Goal: Information Seeking & Learning: Learn about a topic

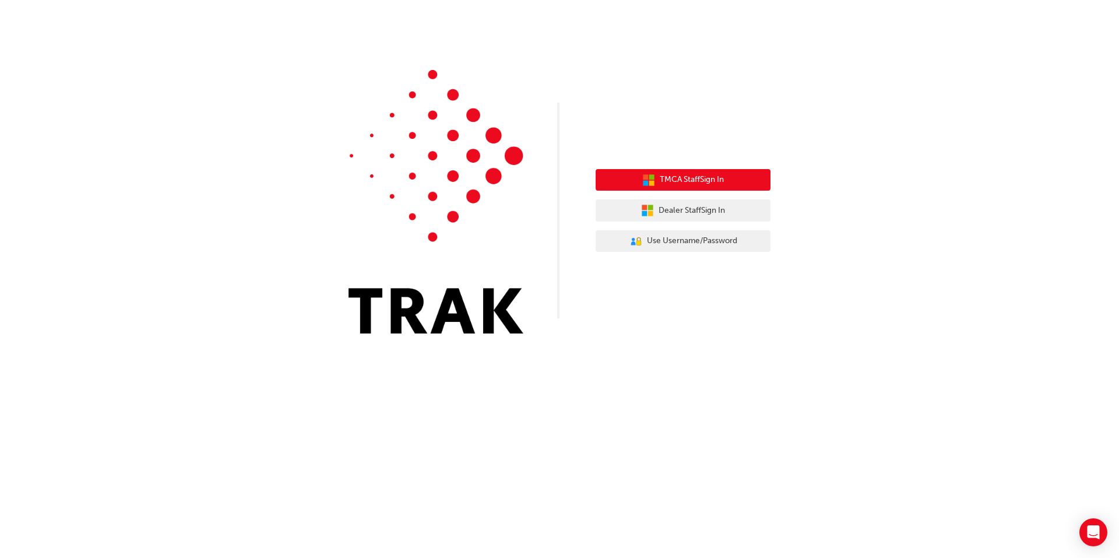
click at [732, 179] on button "TMCA Staff Sign In" at bounding box center [683, 180] width 175 height 22
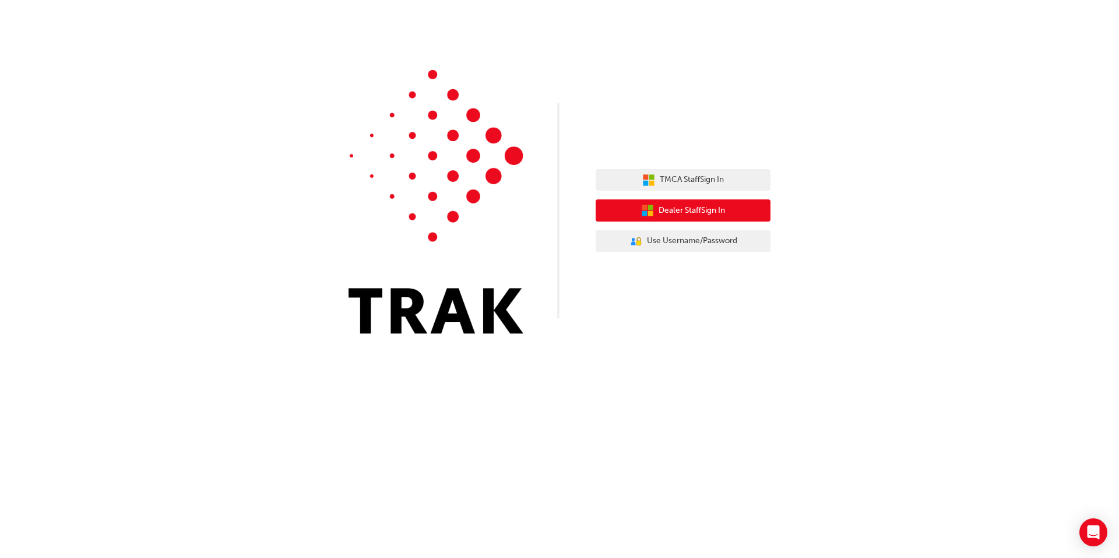
click at [707, 207] on span "Dealer Staff Sign In" at bounding box center [692, 210] width 66 height 13
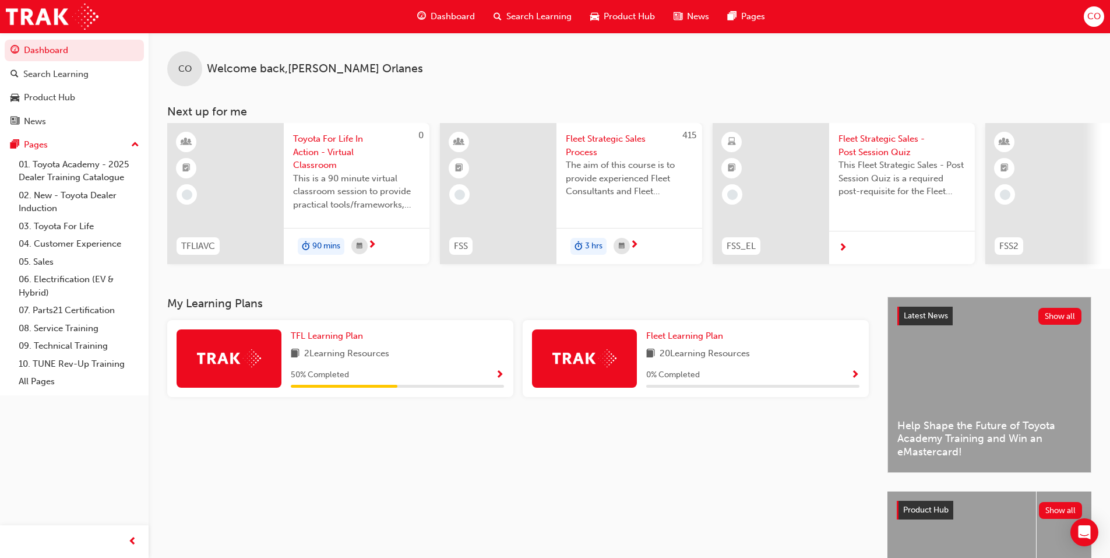
drag, startPoint x: 740, startPoint y: 467, endPoint x: 725, endPoint y: 452, distance: 21.4
click at [740, 467] on div "My Learning Plans TFL Learning Plan 2 Learning Resources 50 % Completed Fleet L…" at bounding box center [527, 477] width 720 height 361
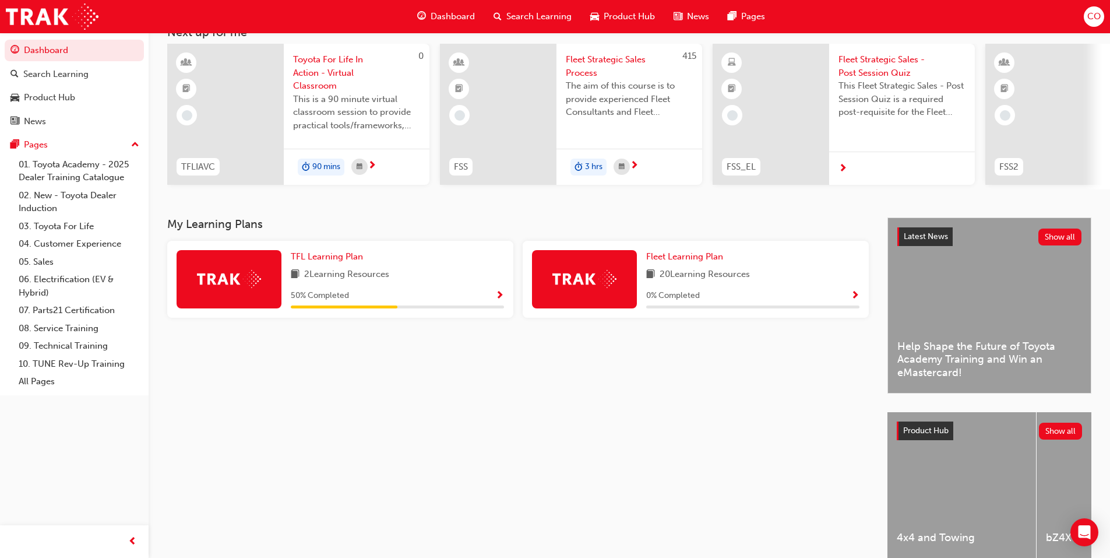
scroll to position [139, 0]
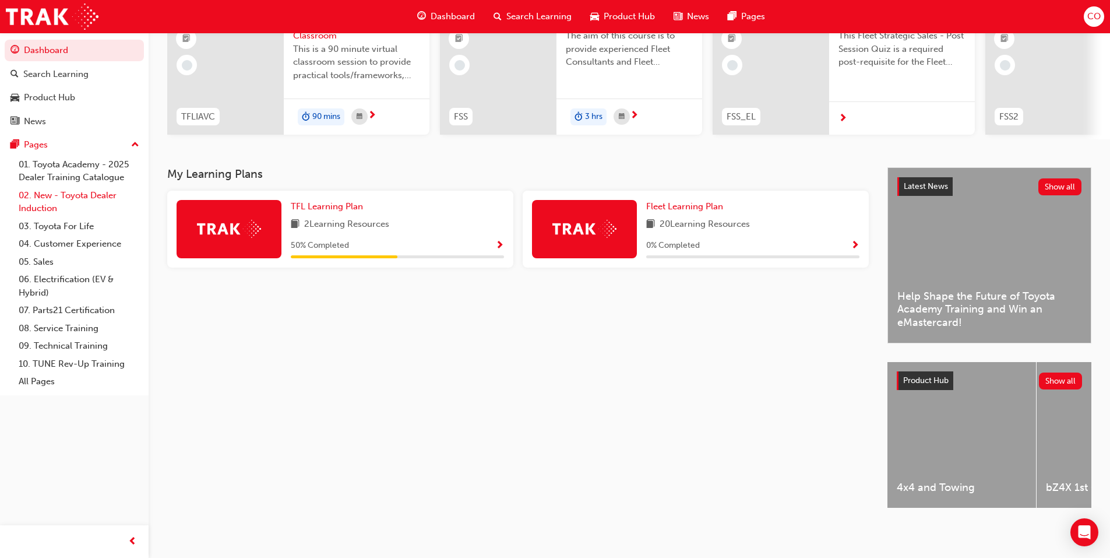
click at [68, 200] on link "02. New - Toyota Dealer Induction" at bounding box center [79, 202] width 130 height 31
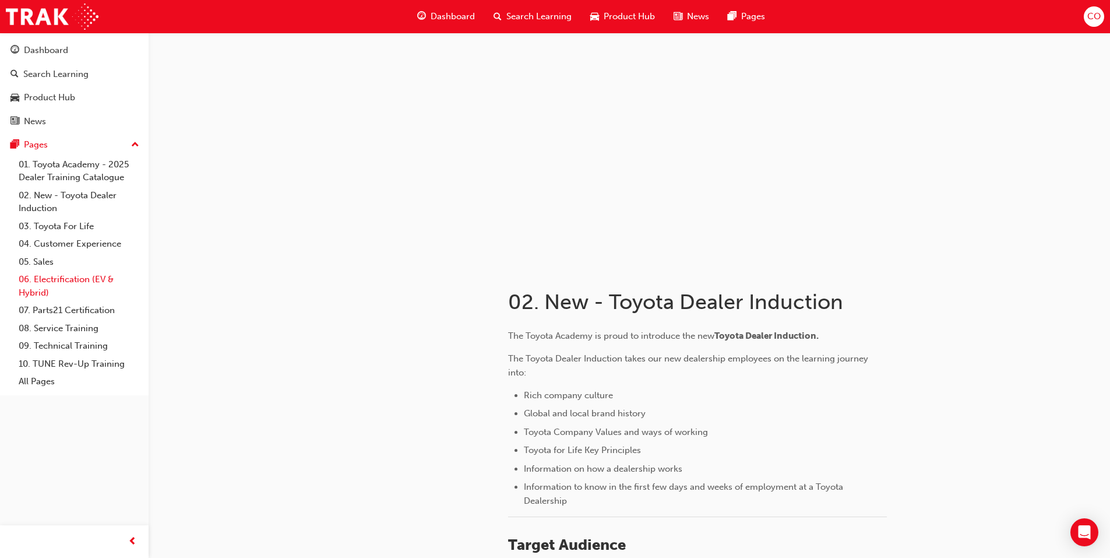
click at [55, 280] on link "06. Electrification (EV & Hybrid)" at bounding box center [79, 285] width 130 height 31
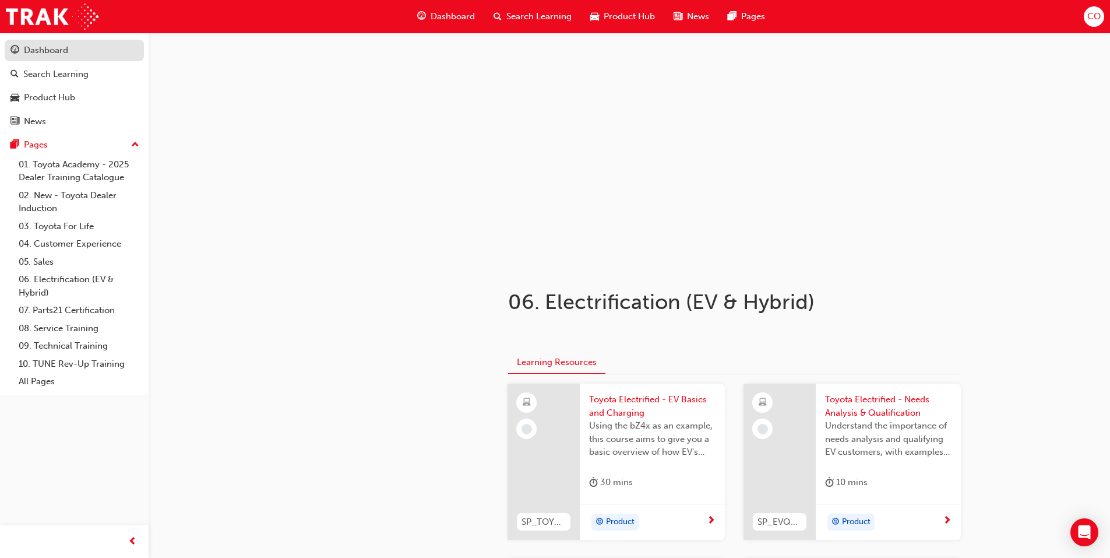
click at [52, 55] on div "Dashboard" at bounding box center [46, 50] width 44 height 13
